Goal: Information Seeking & Learning: Learn about a topic

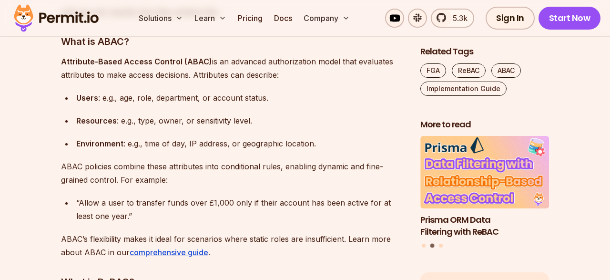
scroll to position [1189, 0]
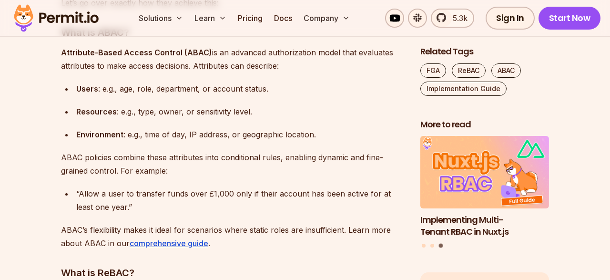
click at [148, 132] on div "Environment : e.g., time of day, IP address, or geographic location." at bounding box center [240, 134] width 329 height 13
click at [149, 132] on div "Environment : e.g., time of day, IP address, or geographic location." at bounding box center [240, 134] width 329 height 13
click at [131, 160] on p "ABAC policies combine these attributes into conditional rules, enabling dynamic…" at bounding box center [233, 164] width 344 height 27
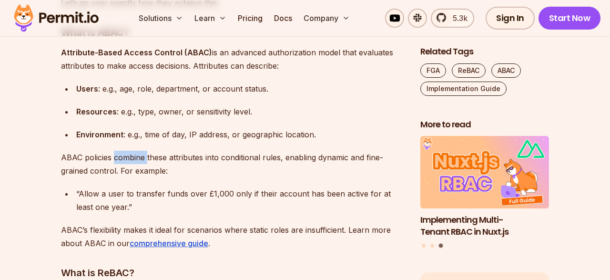
click at [131, 160] on p "ABAC policies combine these attributes into conditional rules, enabling dynamic…" at bounding box center [233, 164] width 344 height 27
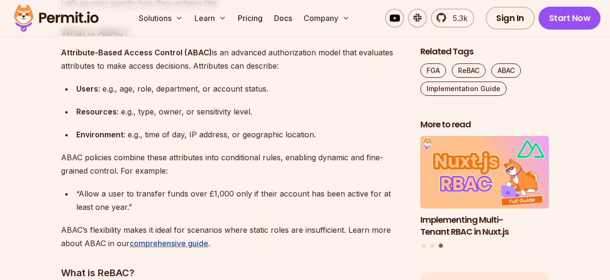
click at [131, 160] on p "ABAC policies combine these attributes into conditional rules, enabling dynamic…" at bounding box center [233, 164] width 344 height 27
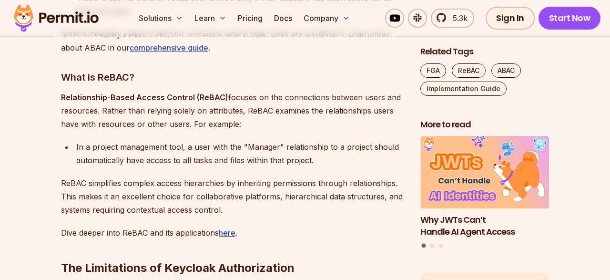
scroll to position [1387, 0]
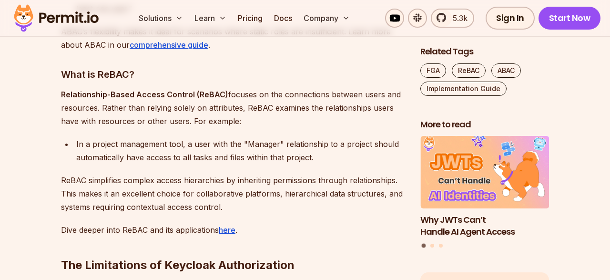
click at [268, 99] on p "Relationship-Based Access Control (ReBAC) focuses on the connections between us…" at bounding box center [233, 108] width 344 height 40
click at [271, 92] on p "Relationship-Based Access Control (ReBAC) focuses on the connections between us…" at bounding box center [233, 108] width 344 height 40
click at [289, 92] on p "Relationship-Based Access Control (ReBAC) focuses on the connections between us…" at bounding box center [233, 108] width 344 height 40
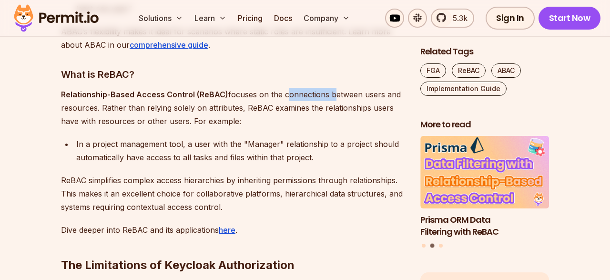
click at [289, 92] on p "Relationship-Based Access Control (ReBAC) focuses on the connections between us…" at bounding box center [233, 108] width 344 height 40
click at [106, 107] on p "Relationship-Based Access Control (ReBAC) focuses on the connections between us…" at bounding box center [233, 108] width 344 height 40
click at [152, 108] on p "Relationship-Based Access Control (ReBAC) focuses on the connections between us…" at bounding box center [233, 108] width 344 height 40
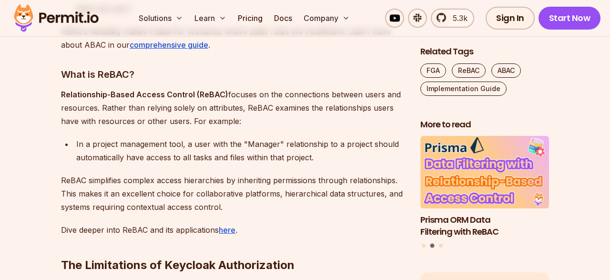
click at [178, 108] on p "Relationship-Based Access Control (ReBAC) focuses on the connections between us…" at bounding box center [233, 108] width 344 height 40
click at [205, 108] on p "Relationship-Based Access Control (ReBAC) focuses on the connections between us…" at bounding box center [233, 108] width 344 height 40
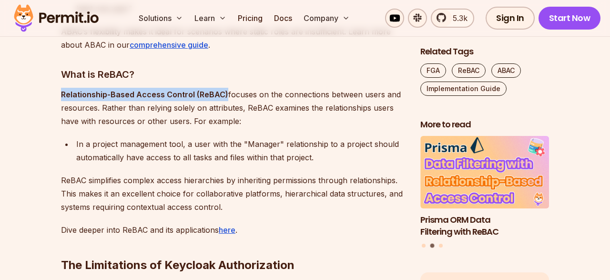
click at [205, 108] on p "Relationship-Based Access Control (ReBAC) focuses on the connections between us…" at bounding box center [233, 108] width 344 height 40
click at [213, 108] on p "Relationship-Based Access Control (ReBAC) focuses on the connections between us…" at bounding box center [233, 108] width 344 height 40
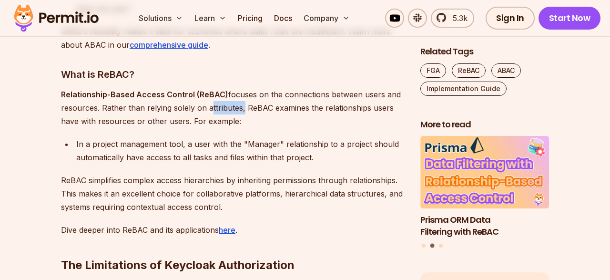
click at [213, 108] on p "Relationship-Based Access Control (ReBAC) focuses on the connections between us…" at bounding box center [233, 108] width 344 height 40
click at [108, 121] on p "Relationship-Based Access Control (ReBAC) focuses on the connections between us…" at bounding box center [233, 108] width 344 height 40
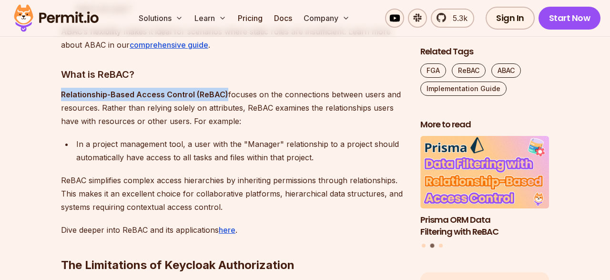
click at [141, 121] on p "Relationship-Based Access Control (ReBAC) focuses on the connections between us…" at bounding box center [233, 108] width 344 height 40
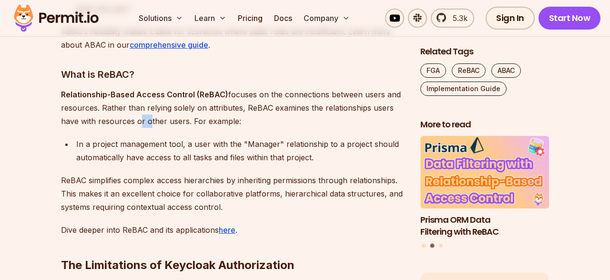
click at [141, 121] on p "Relationship-Based Access Control (ReBAC) focuses on the connections between us…" at bounding box center [233, 108] width 344 height 40
click at [161, 121] on p "Relationship-Based Access Control (ReBAC) focuses on the connections between us…" at bounding box center [233, 108] width 344 height 40
click at [173, 121] on p "Relationship-Based Access Control (ReBAC) focuses on the connections between us…" at bounding box center [233, 108] width 344 height 40
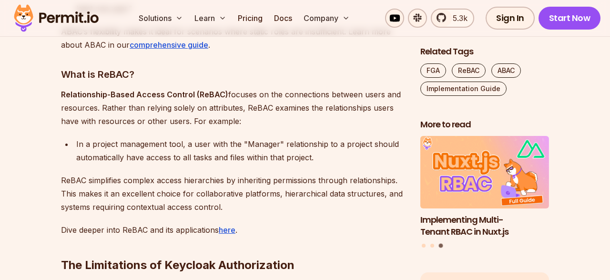
click at [149, 154] on div "In a project management tool, a user with the "Manager" relationship to a proje…" at bounding box center [240, 150] width 329 height 27
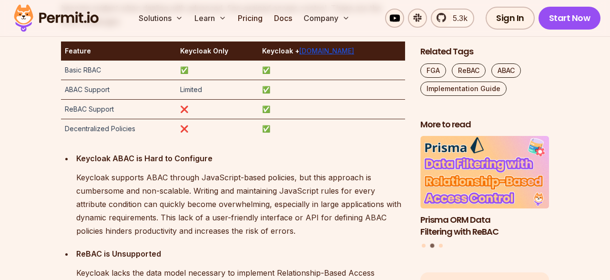
scroll to position [1684, 0]
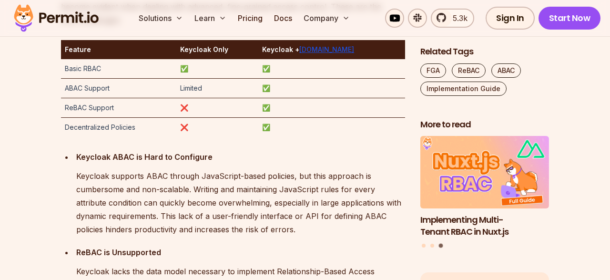
click at [174, 160] on strong "Keycloak ABAC is Hard to Configure" at bounding box center [144, 157] width 136 height 10
click at [174, 161] on p "Keycloak ABAC is Hard to Configure" at bounding box center [240, 156] width 329 height 13
click at [170, 169] on p "Keycloak supports ABAC through JavaScript-based policies, but this approach is …" at bounding box center [240, 202] width 329 height 67
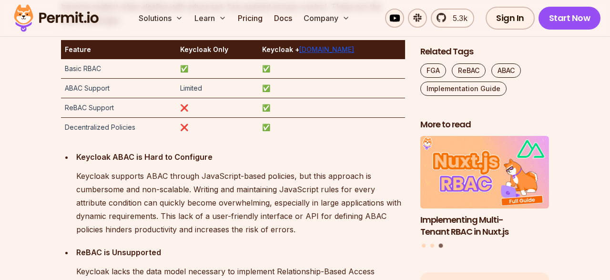
click at [167, 185] on p "Keycloak supports ABAC through JavaScript-based policies, but this approach is …" at bounding box center [240, 202] width 329 height 67
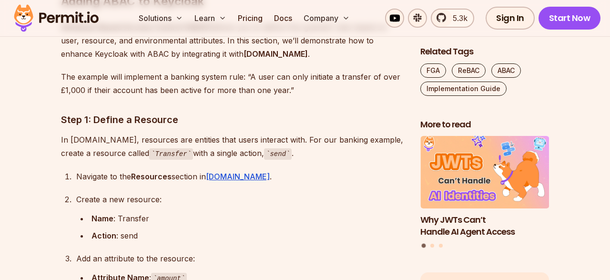
scroll to position [2378, 0]
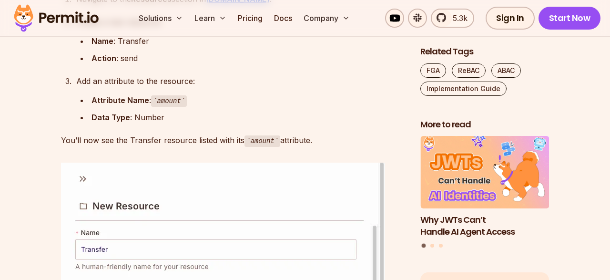
click at [210, 74] on div "Add an attribute to the resource:" at bounding box center [240, 80] width 329 height 13
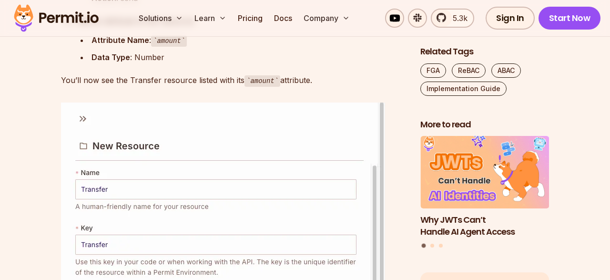
scroll to position [2477, 0]
